Goal: Navigation & Orientation: Find specific page/section

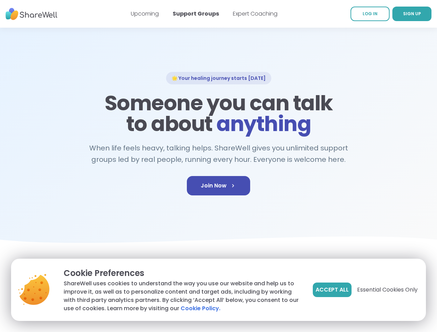
click at [331, 290] on span "Accept All" at bounding box center [331, 290] width 33 height 8
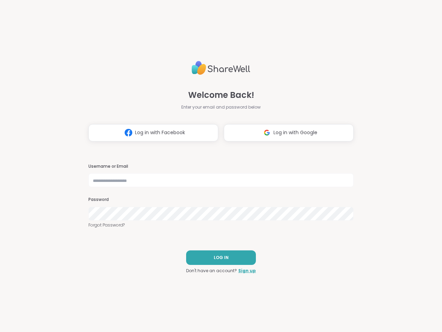
click at [218, 166] on h3 "Username or Email" at bounding box center [220, 167] width 265 height 6
click at [151, 133] on span "Log in with Facebook" at bounding box center [160, 132] width 50 height 7
click at [286, 133] on span "Log in with Google" at bounding box center [296, 132] width 44 height 7
click at [218, 258] on span "LOG IN" at bounding box center [221, 257] width 15 height 6
